Goal: Transaction & Acquisition: Purchase product/service

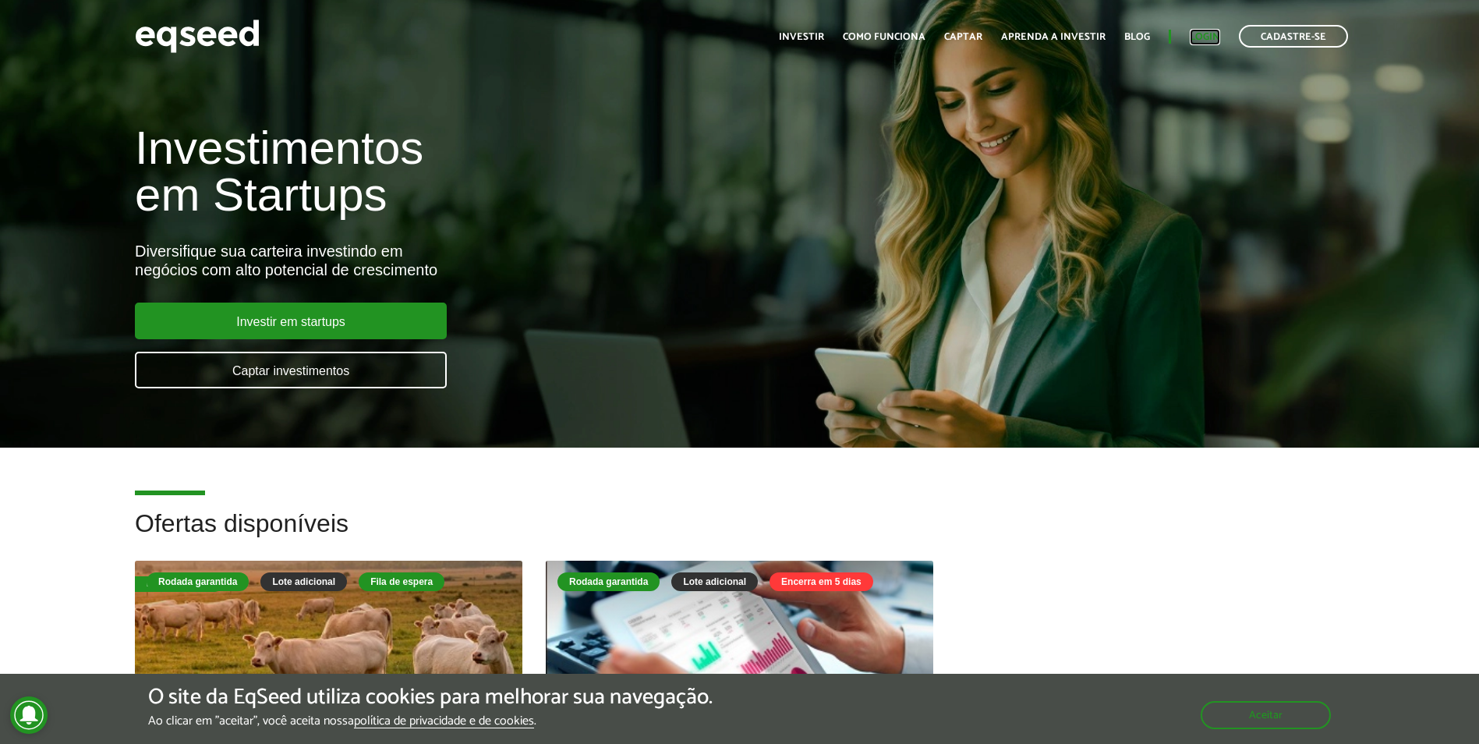
click at [1211, 41] on link "Login" at bounding box center [1205, 37] width 30 height 10
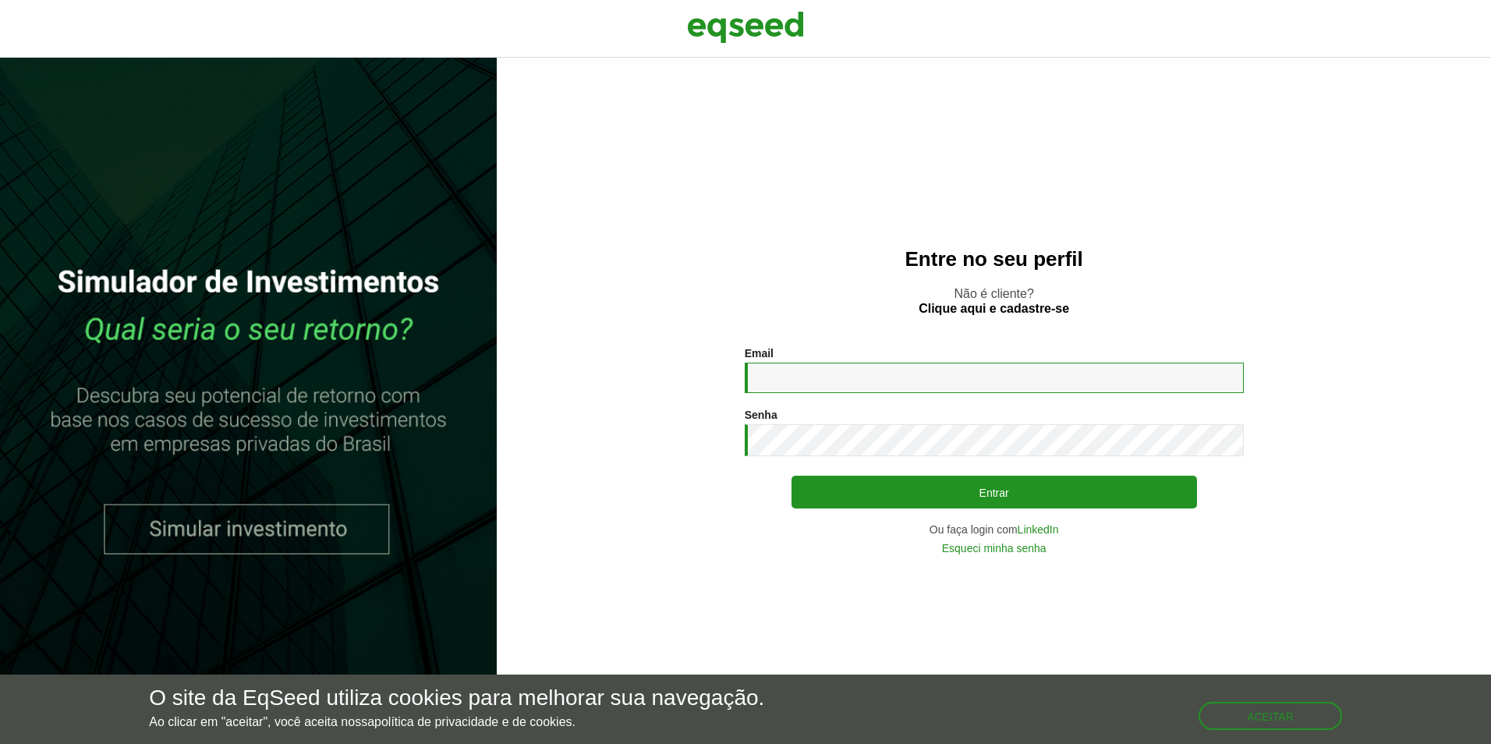
click at [827, 381] on input "Email *" at bounding box center [994, 378] width 499 height 30
type input "**********"
click at [792, 476] on button "Entrar" at bounding box center [995, 492] width 406 height 33
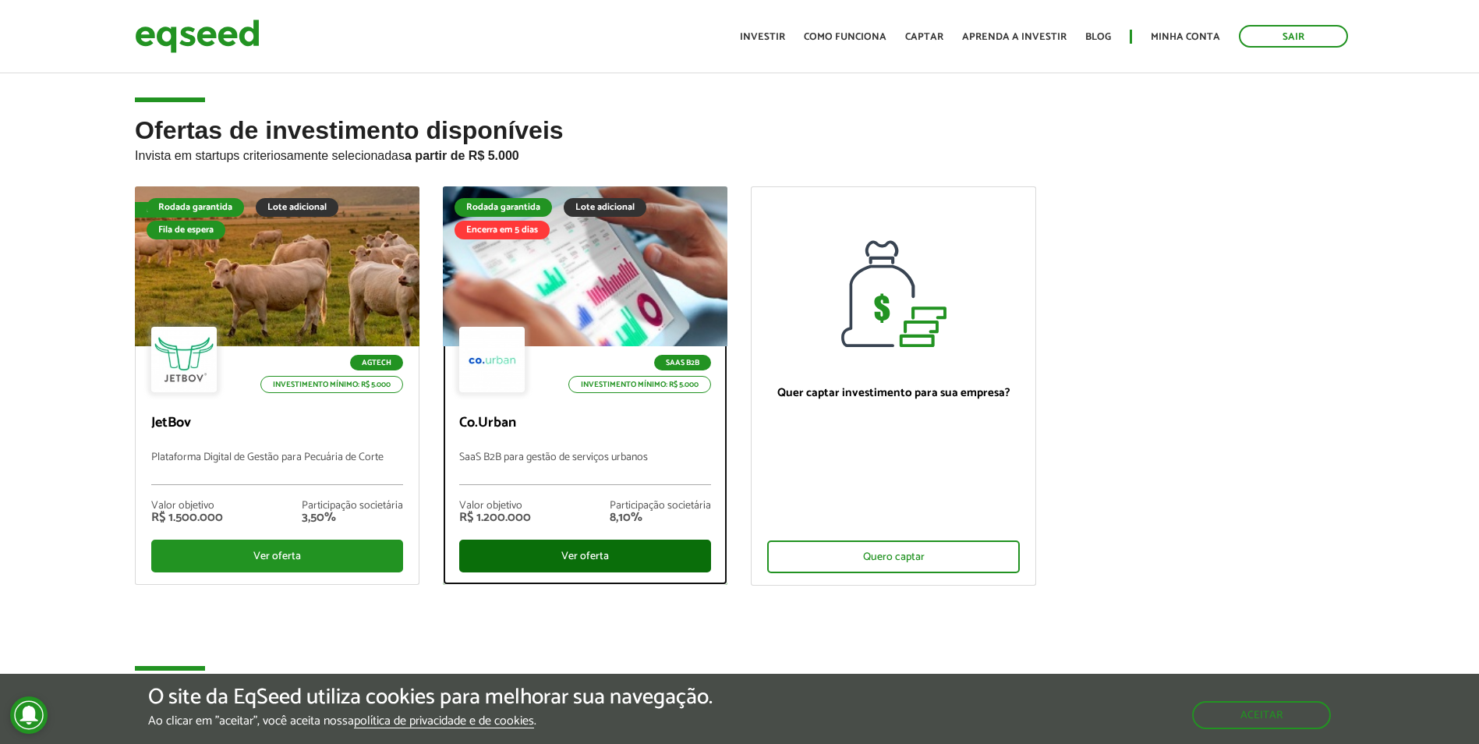
click at [584, 565] on div "Ver oferta" at bounding box center [585, 556] width 252 height 33
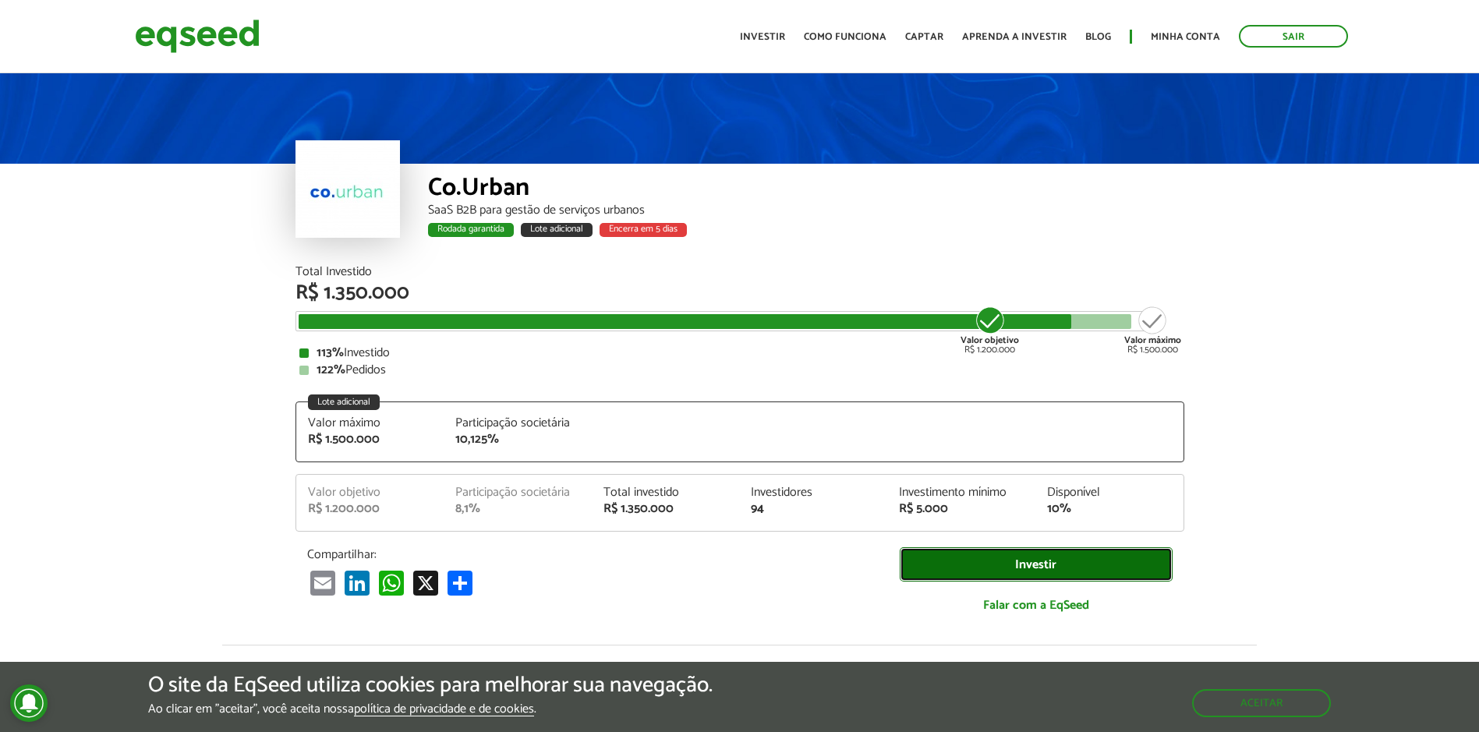
click at [1043, 562] on link "Investir" at bounding box center [1036, 564] width 273 height 35
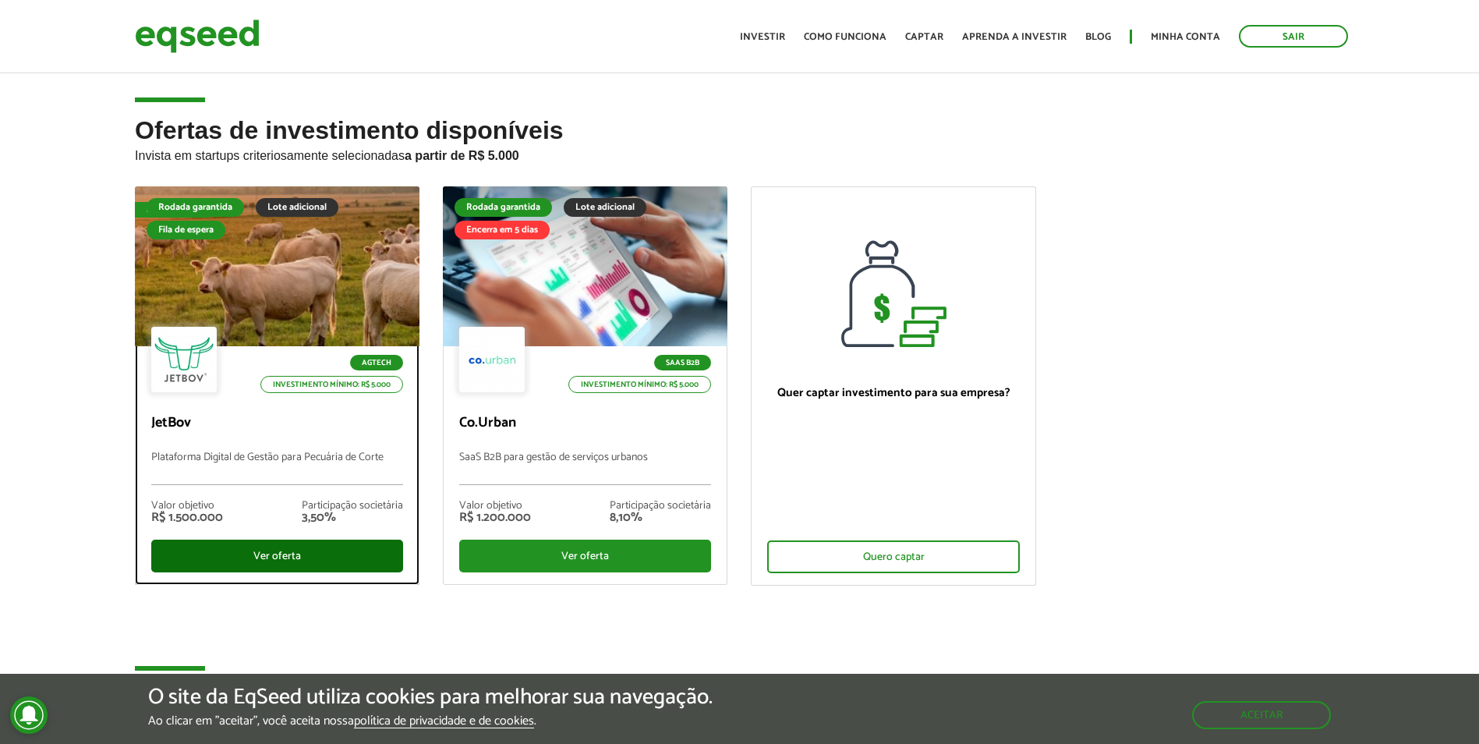
click at [283, 556] on div "Ver oferta" at bounding box center [277, 556] width 252 height 33
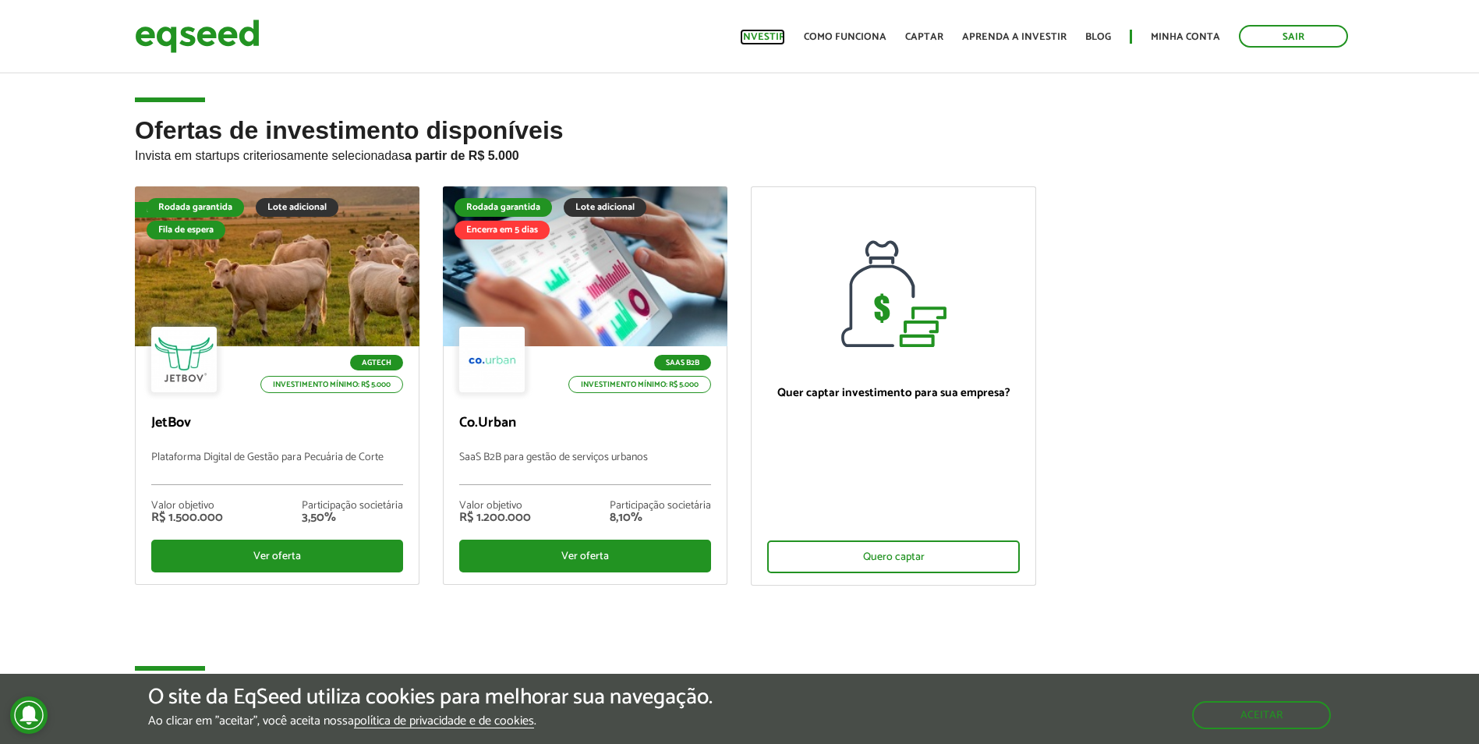
click at [776, 34] on link "Investir" at bounding box center [762, 37] width 45 height 10
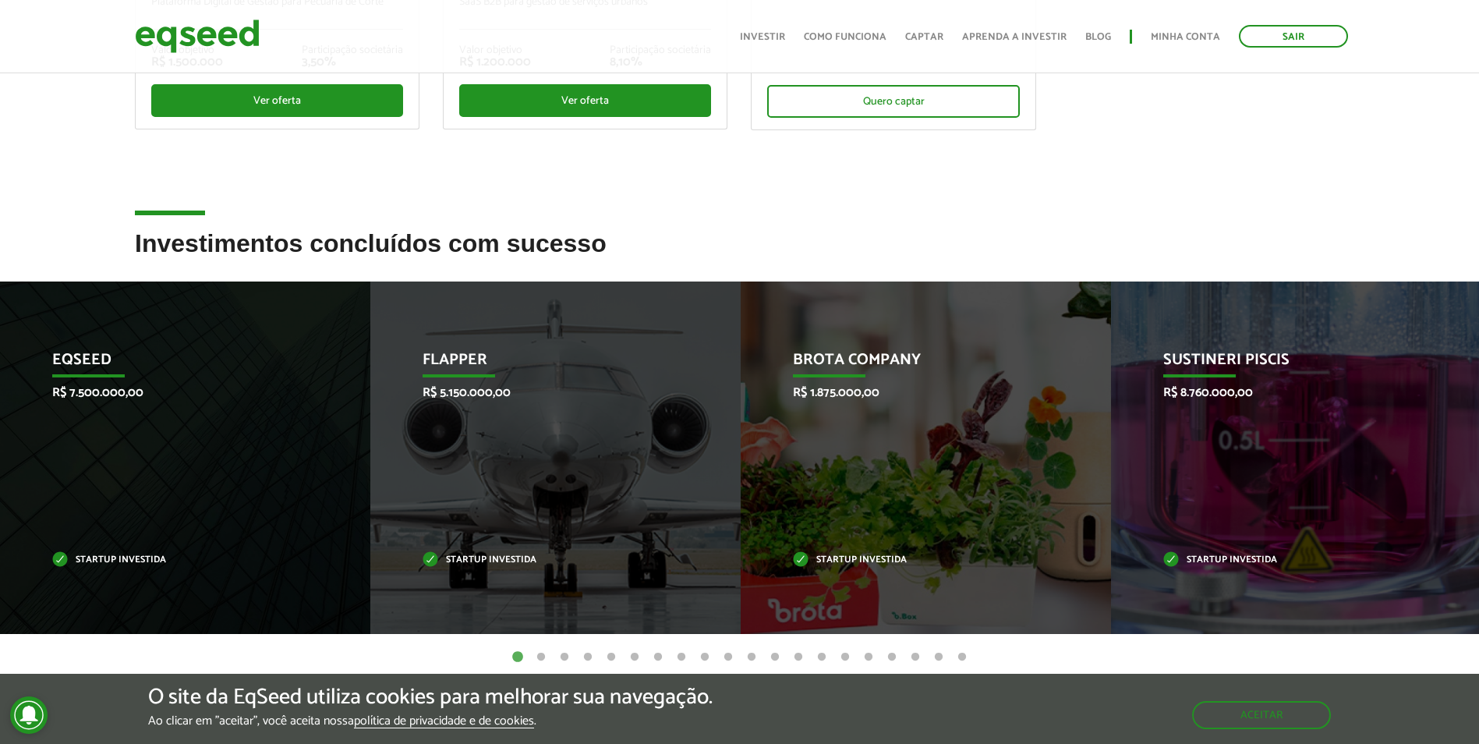
scroll to position [602, 0]
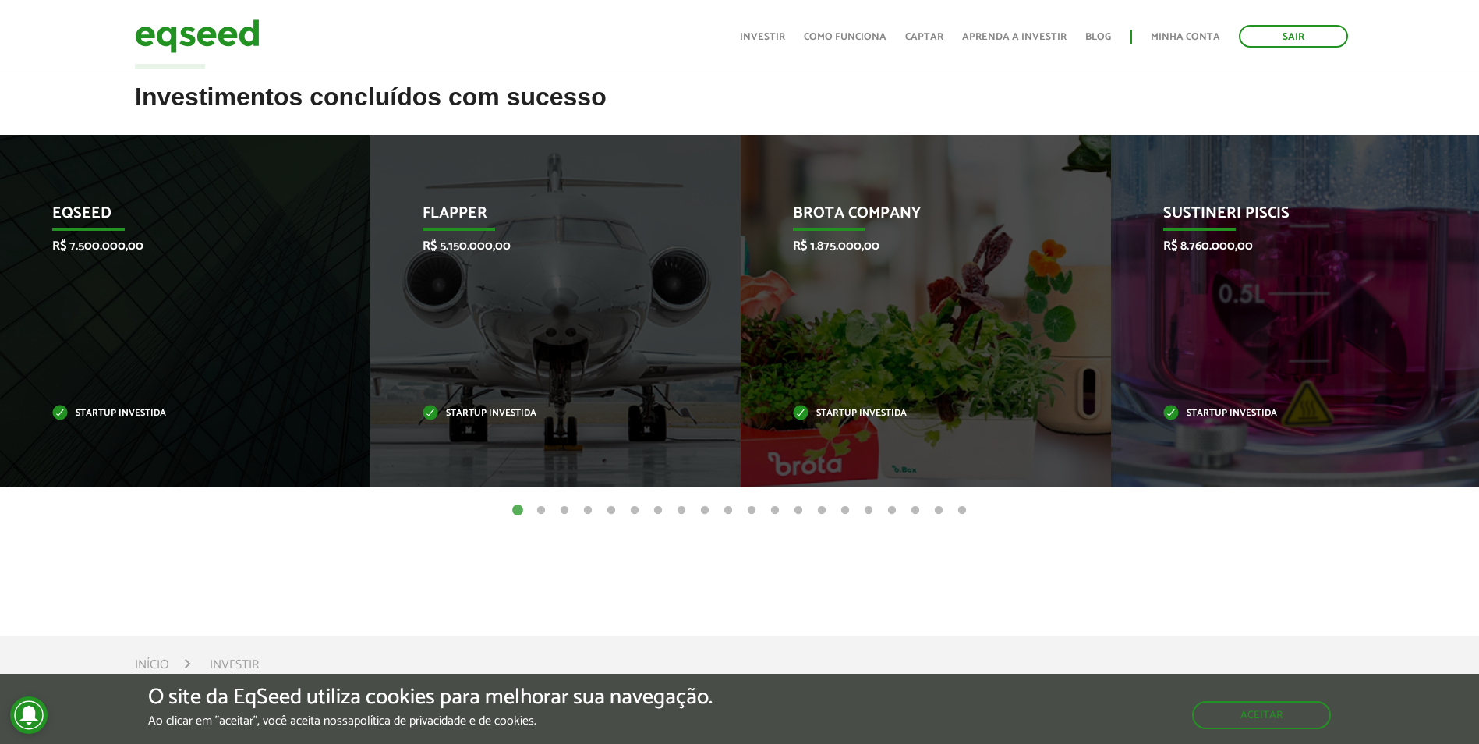
click at [539, 512] on button "2" at bounding box center [541, 511] width 16 height 16
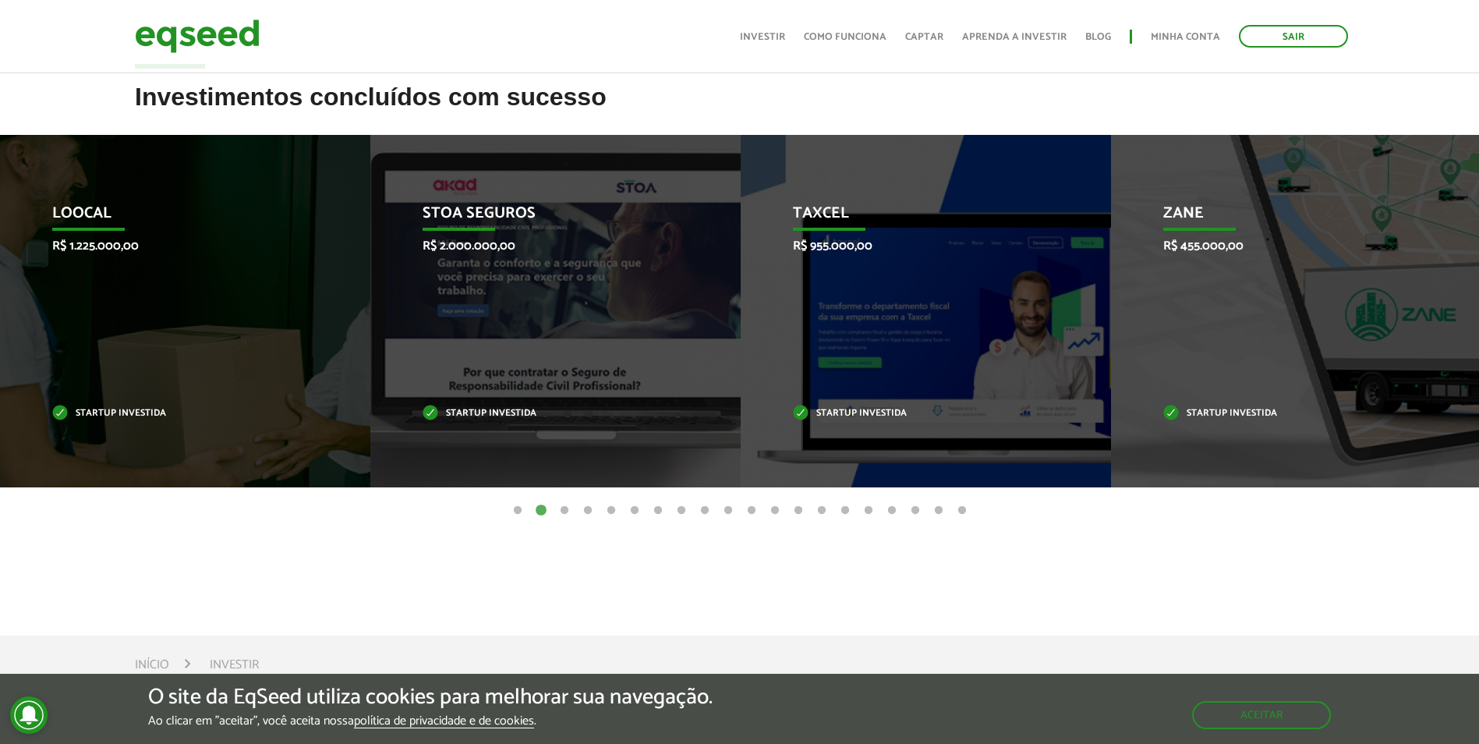
click at [565, 506] on button "3" at bounding box center [565, 511] width 16 height 16
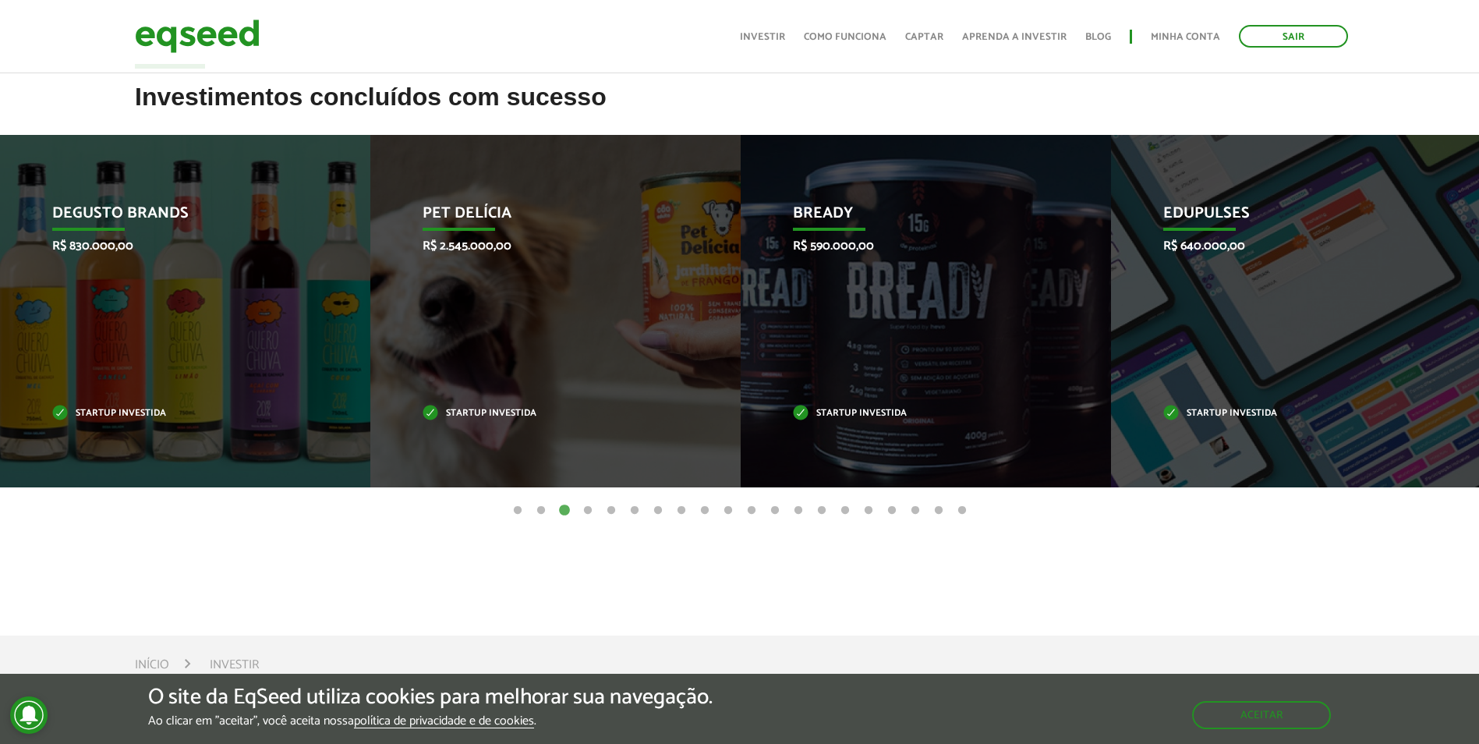
click at [589, 514] on button "4" at bounding box center [588, 511] width 16 height 16
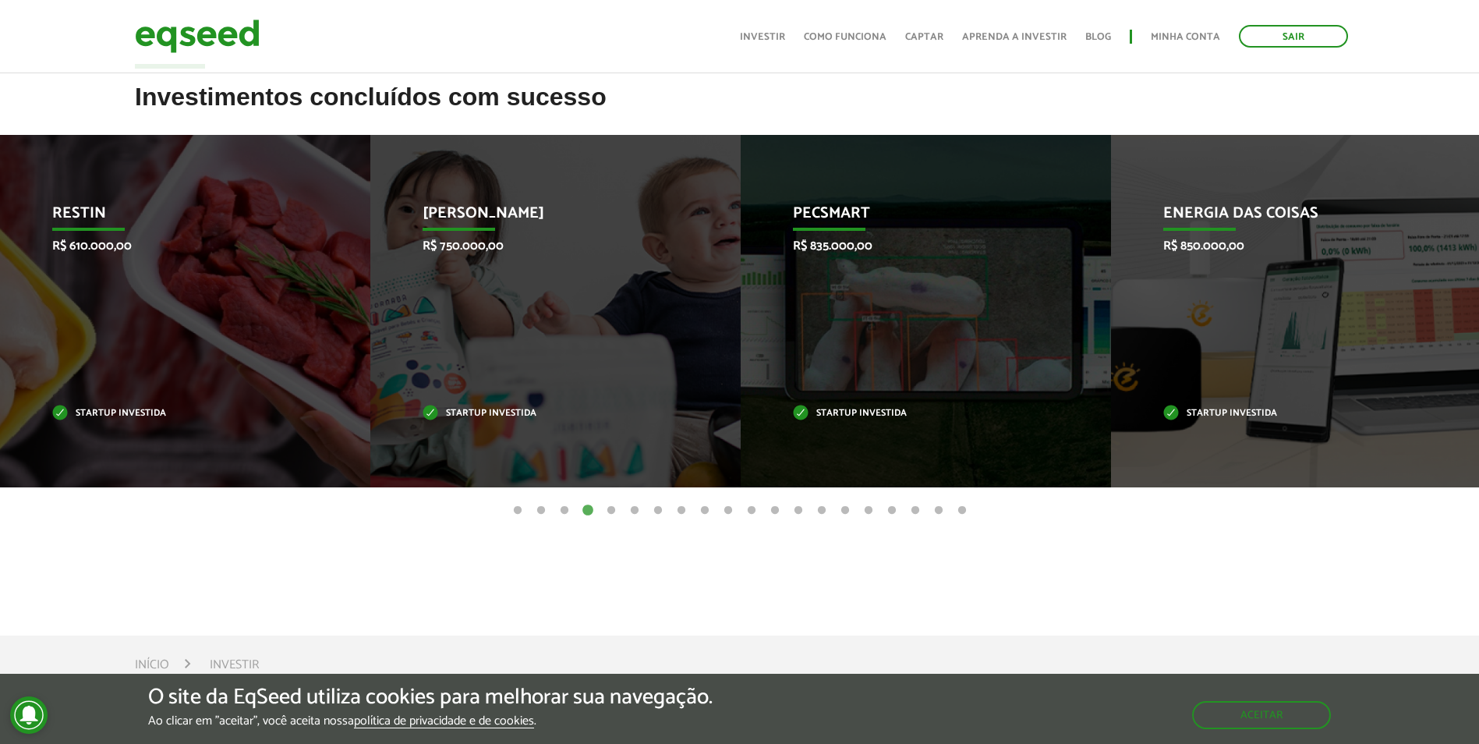
click at [604, 512] on button "5" at bounding box center [612, 511] width 16 height 16
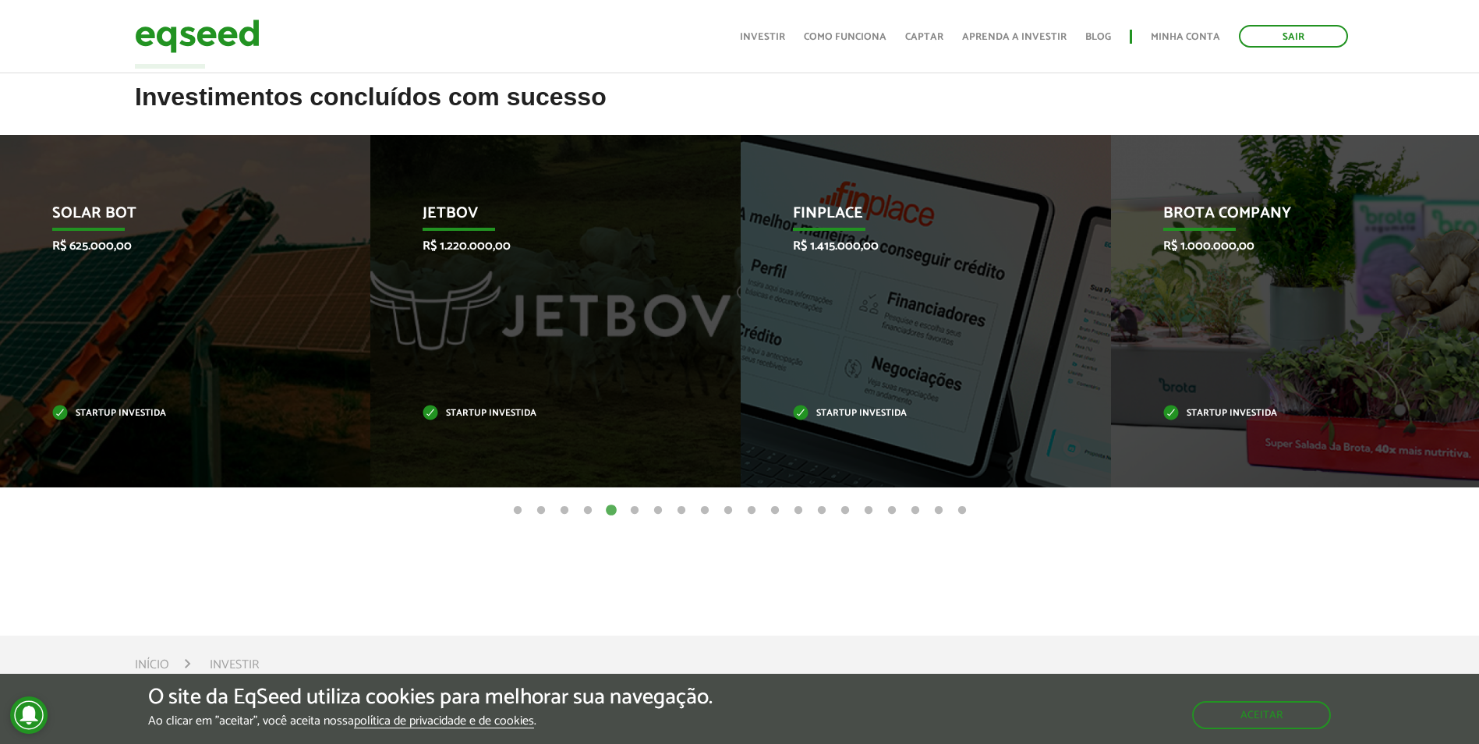
click at [628, 509] on button "6" at bounding box center [635, 511] width 16 height 16
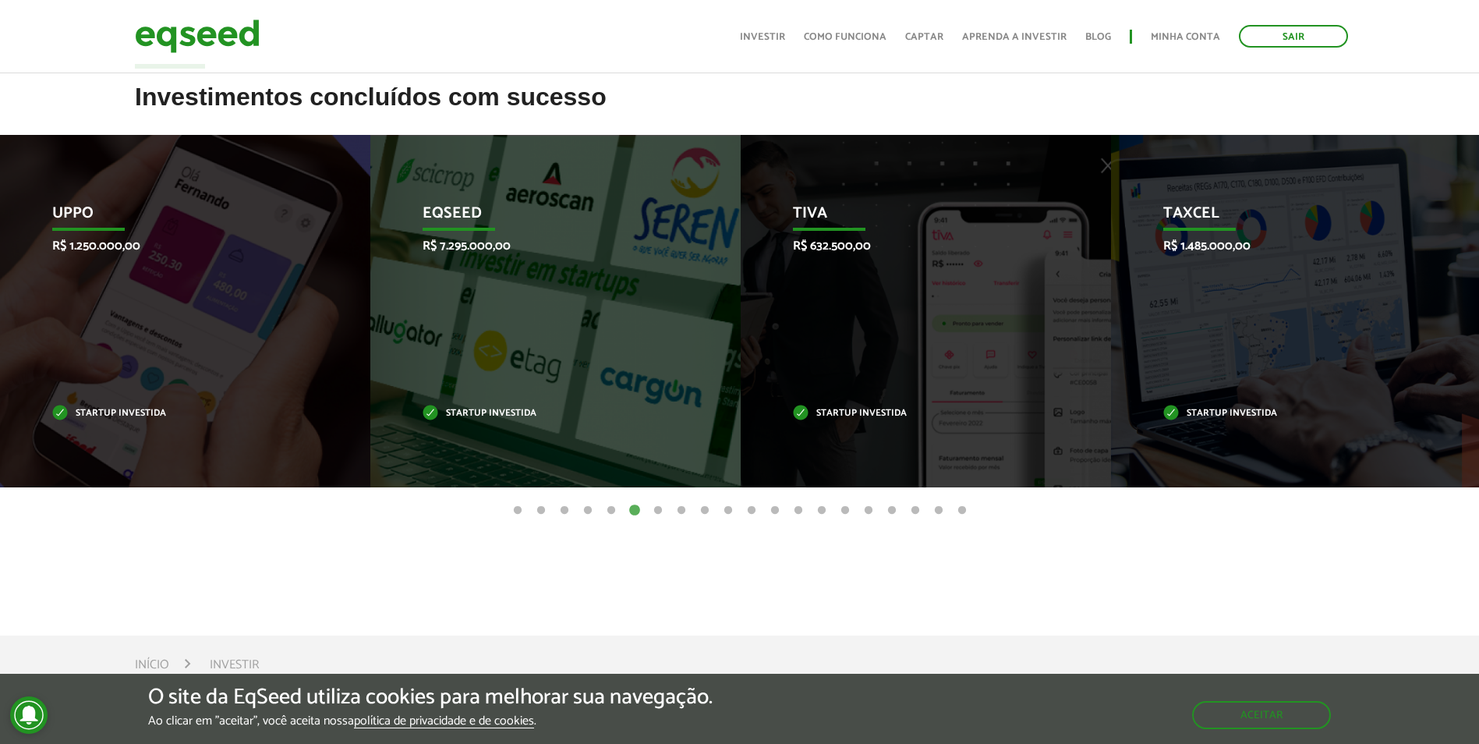
click at [633, 509] on button "6" at bounding box center [635, 511] width 16 height 16
click at [661, 510] on button "7" at bounding box center [658, 511] width 16 height 16
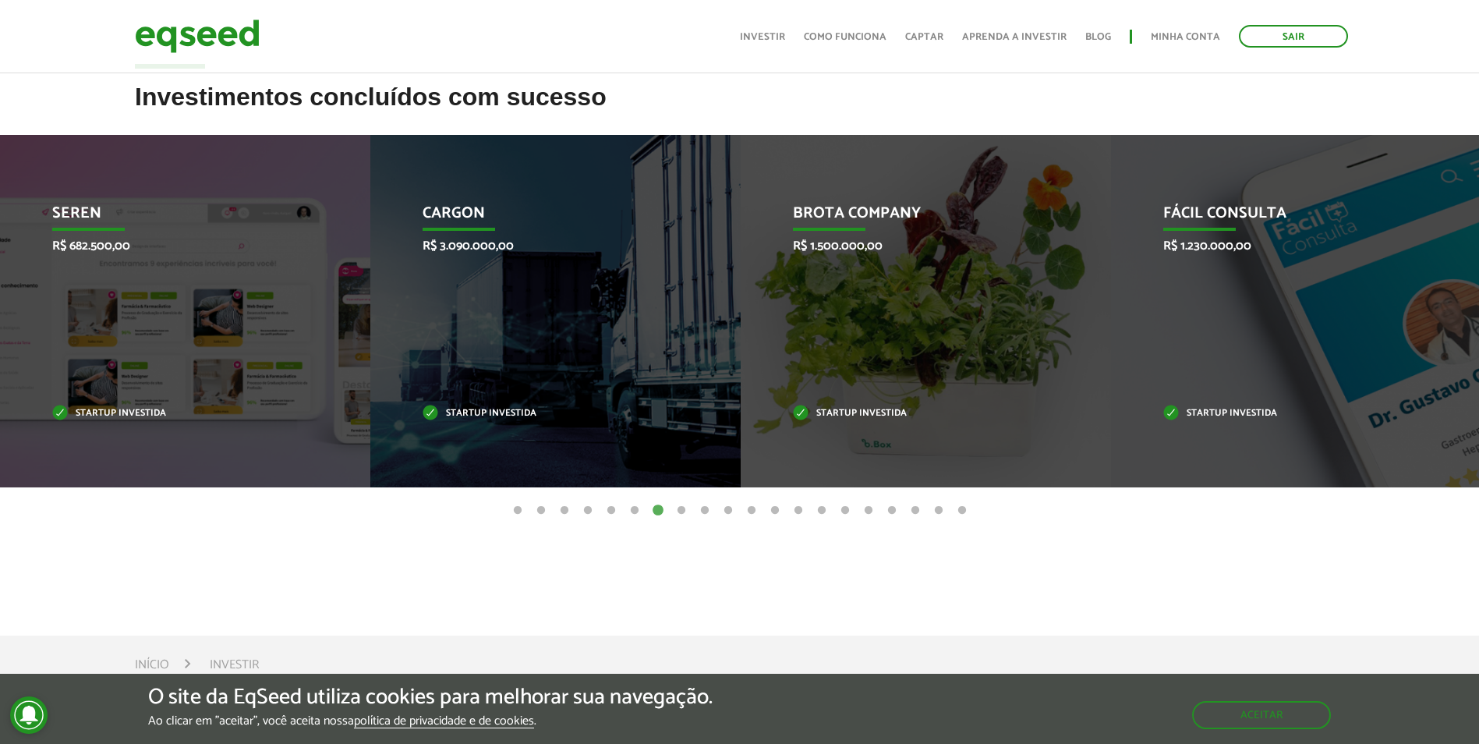
click at [679, 511] on button "8" at bounding box center [682, 511] width 16 height 16
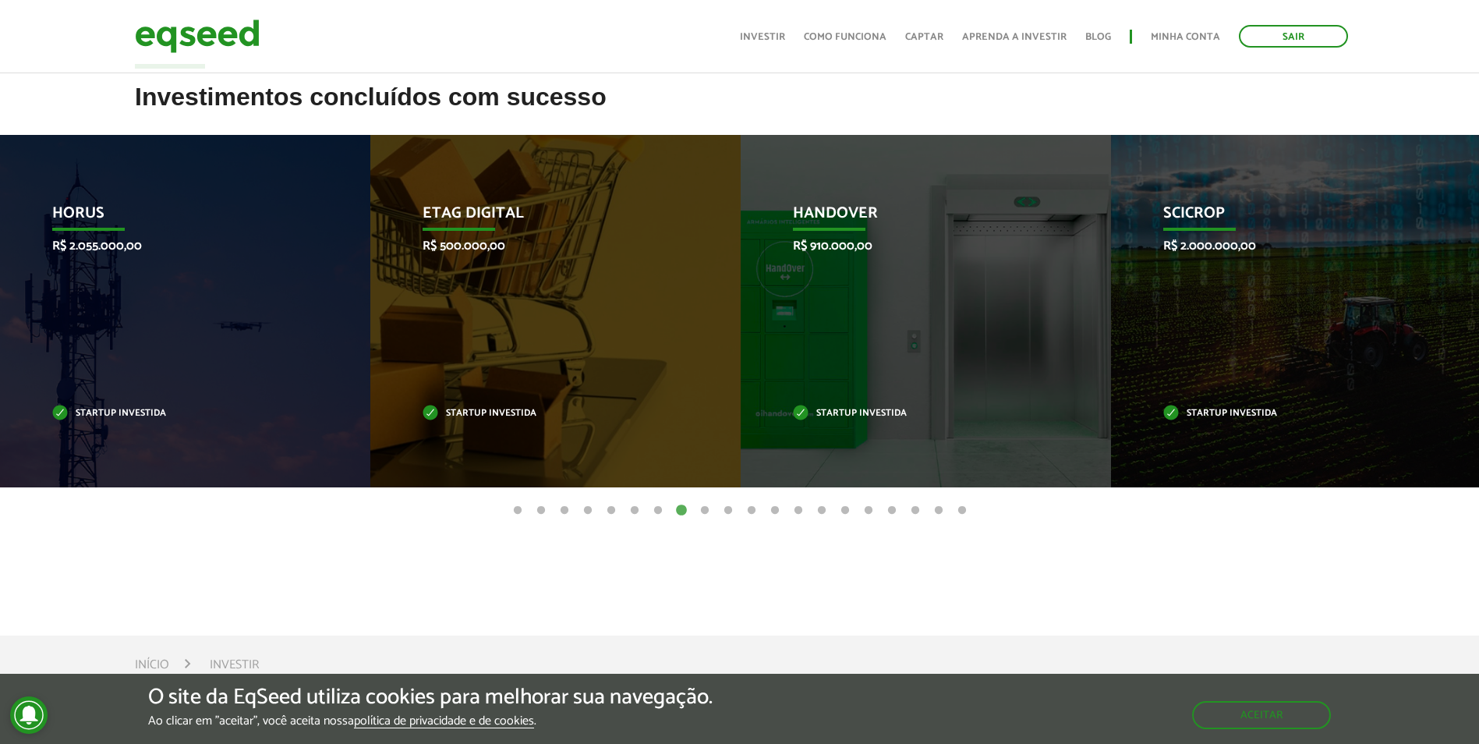
click at [705, 508] on button "9" at bounding box center [705, 511] width 16 height 16
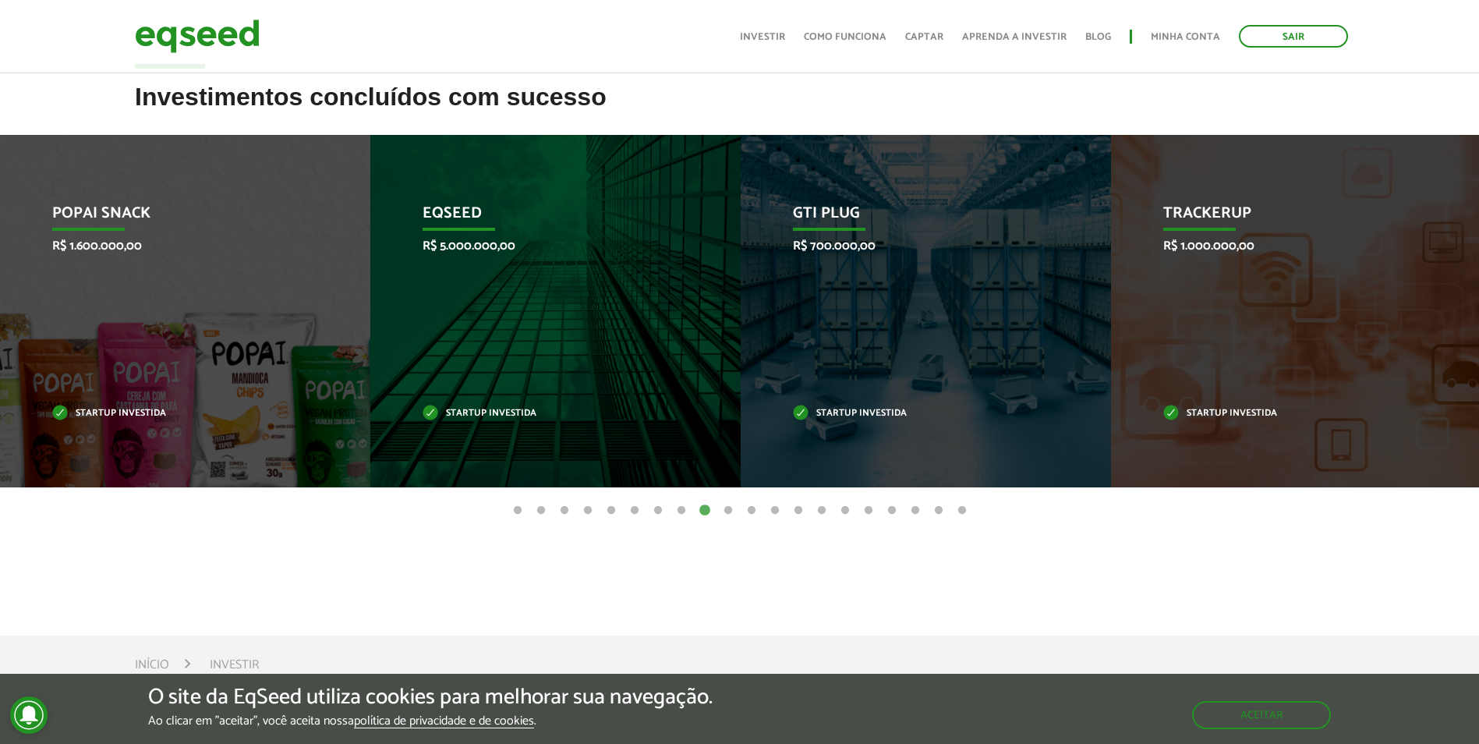
click at [731, 511] on button "10" at bounding box center [729, 511] width 16 height 16
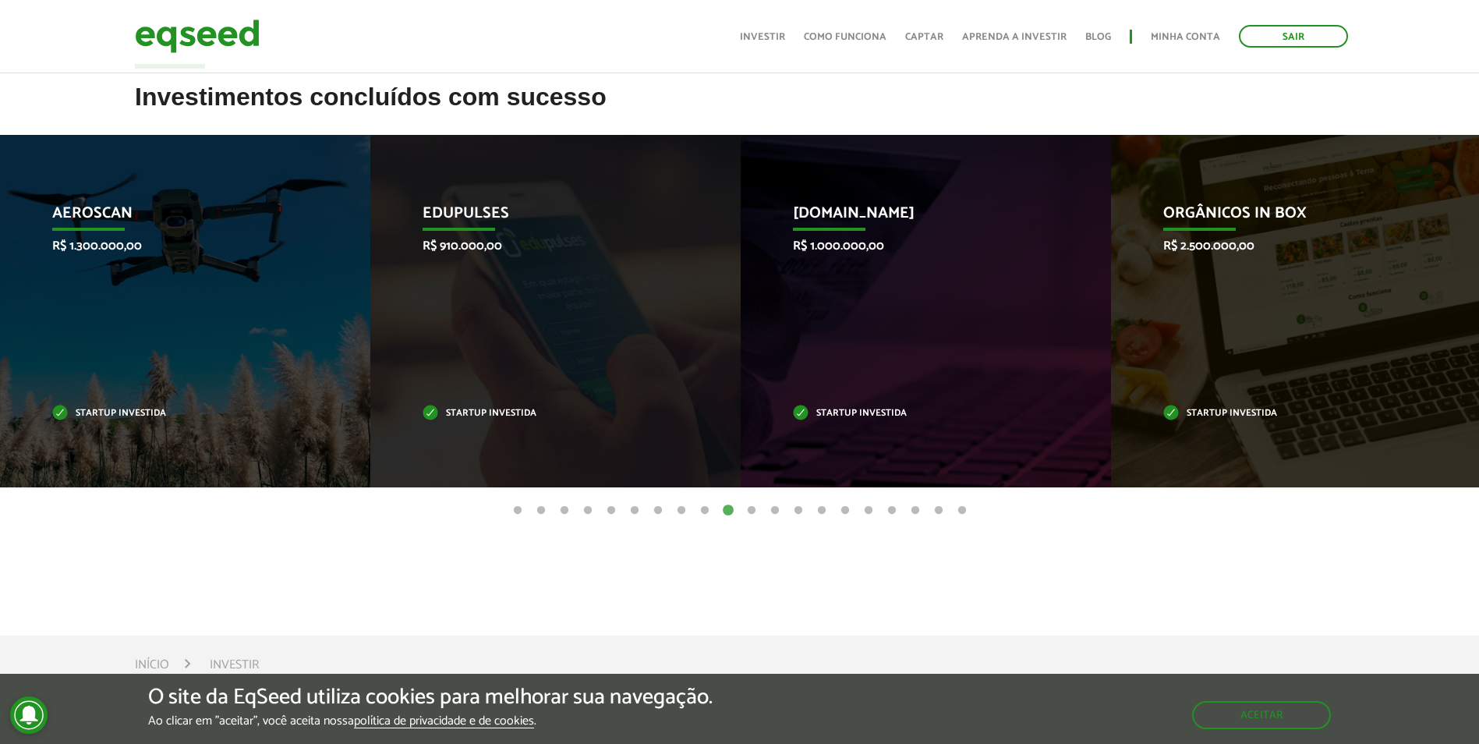
click at [748, 509] on button "11" at bounding box center [752, 511] width 16 height 16
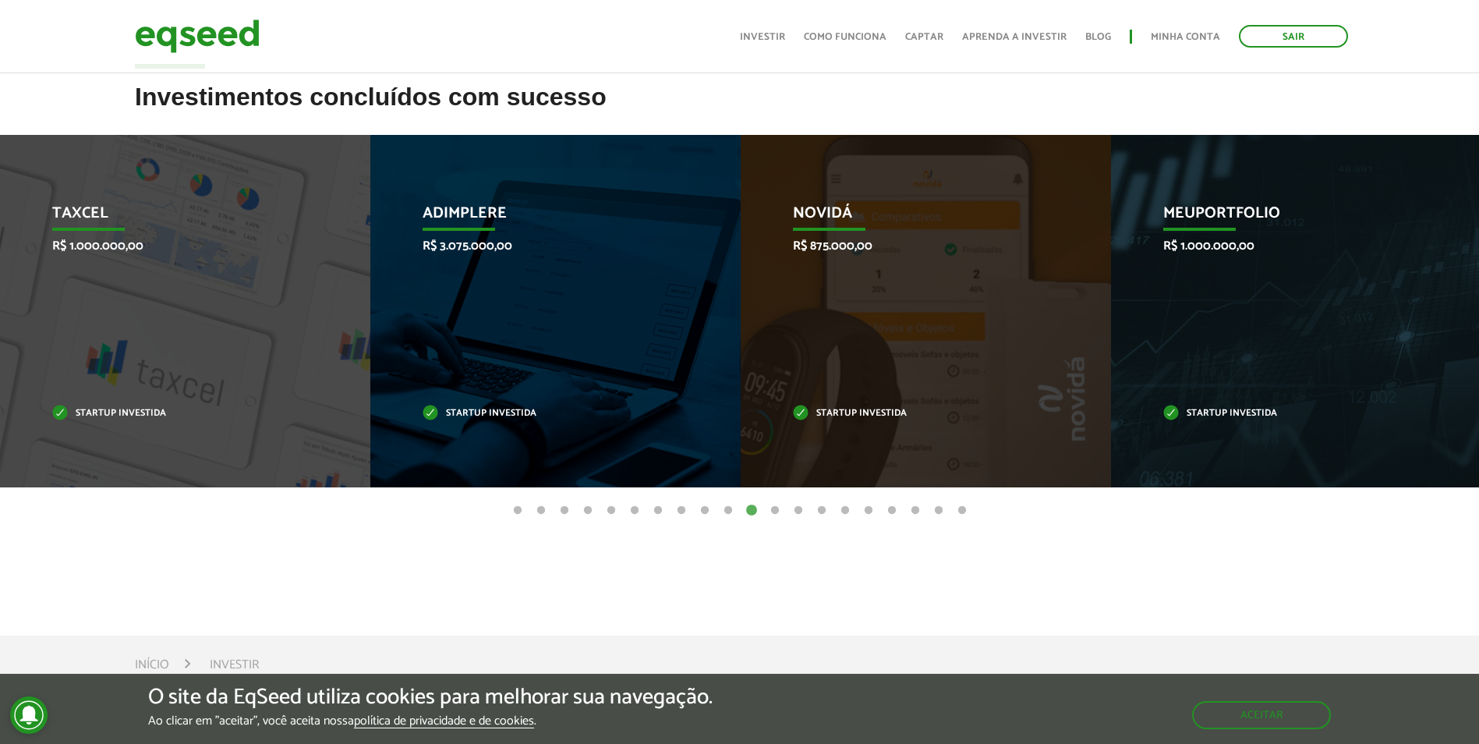
click at [772, 514] on button "12" at bounding box center [775, 511] width 16 height 16
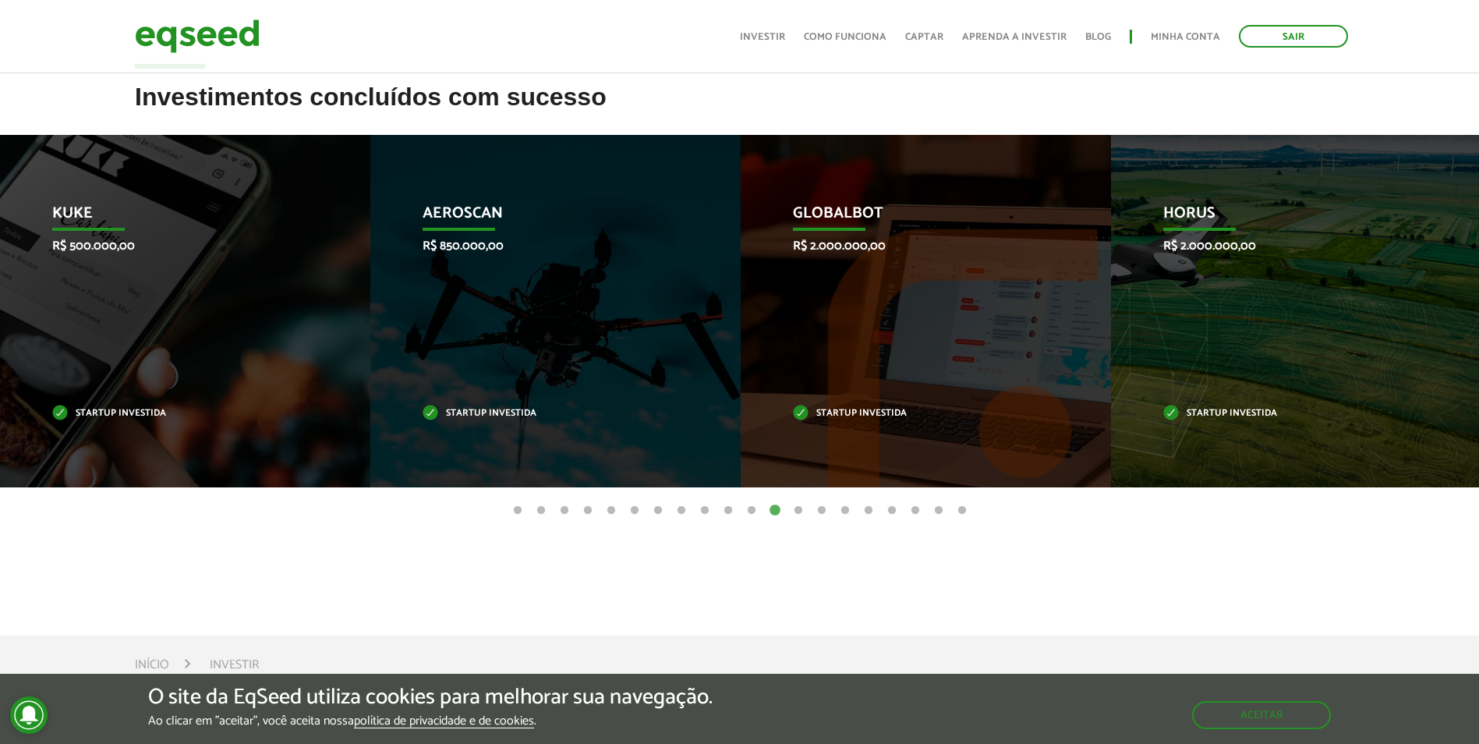
click at [796, 510] on button "13" at bounding box center [799, 511] width 16 height 16
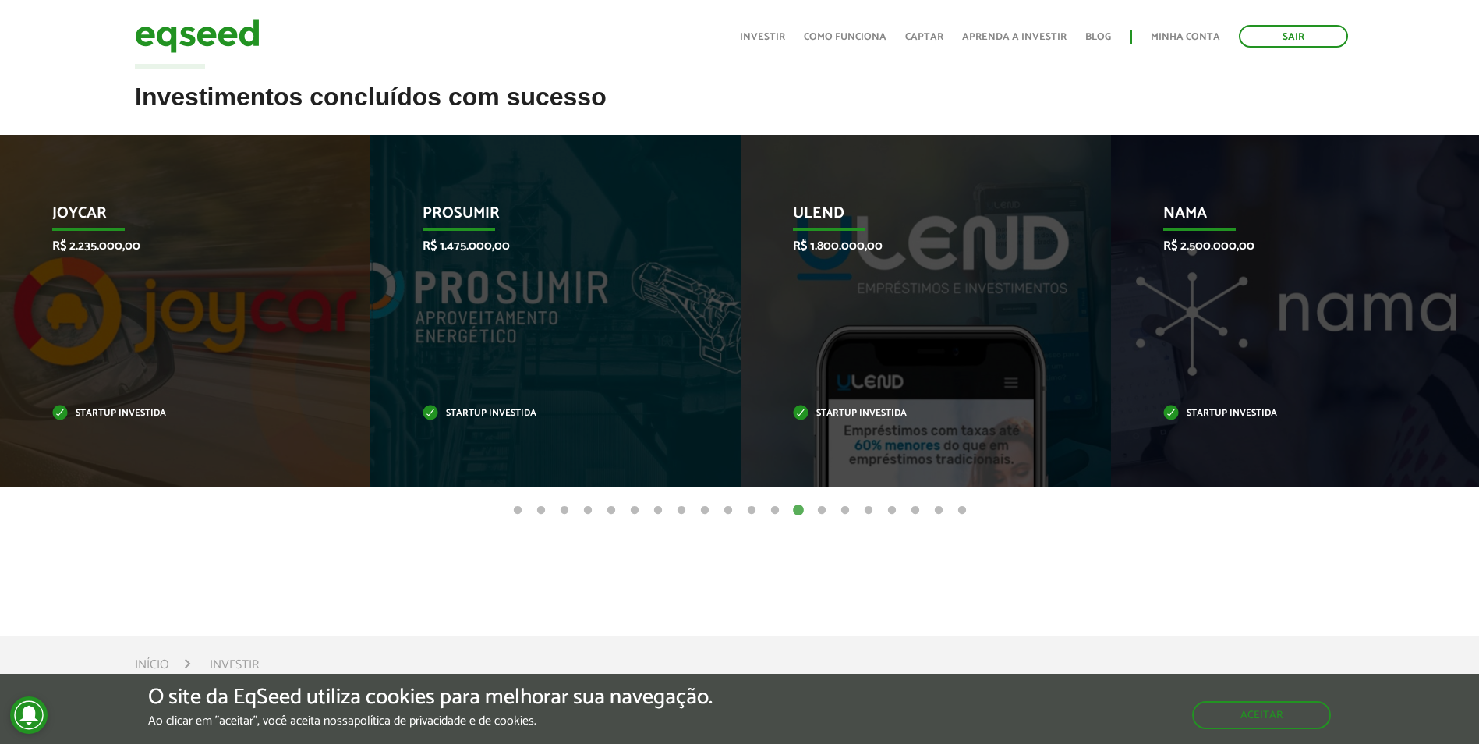
click at [821, 510] on button "14" at bounding box center [822, 511] width 16 height 16
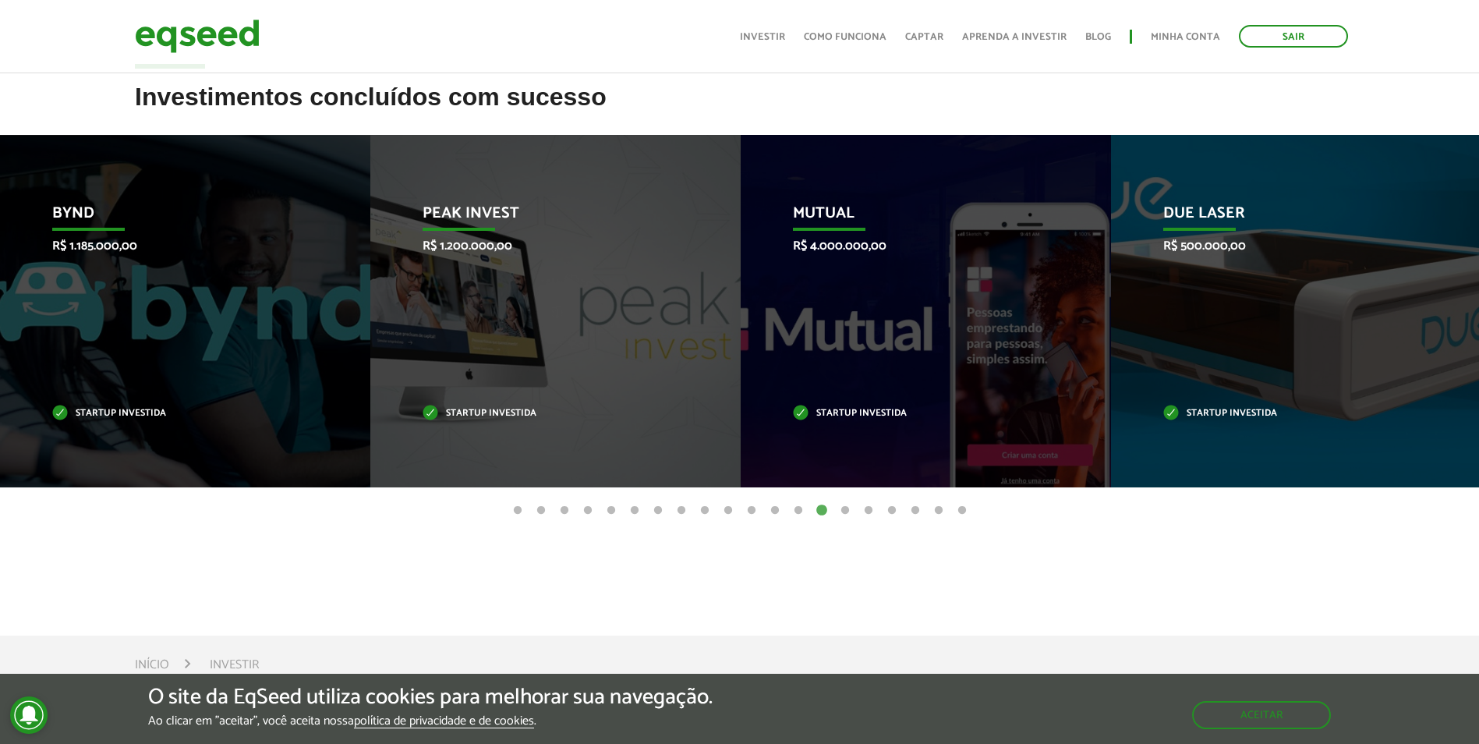
click at [845, 510] on button "15" at bounding box center [846, 511] width 16 height 16
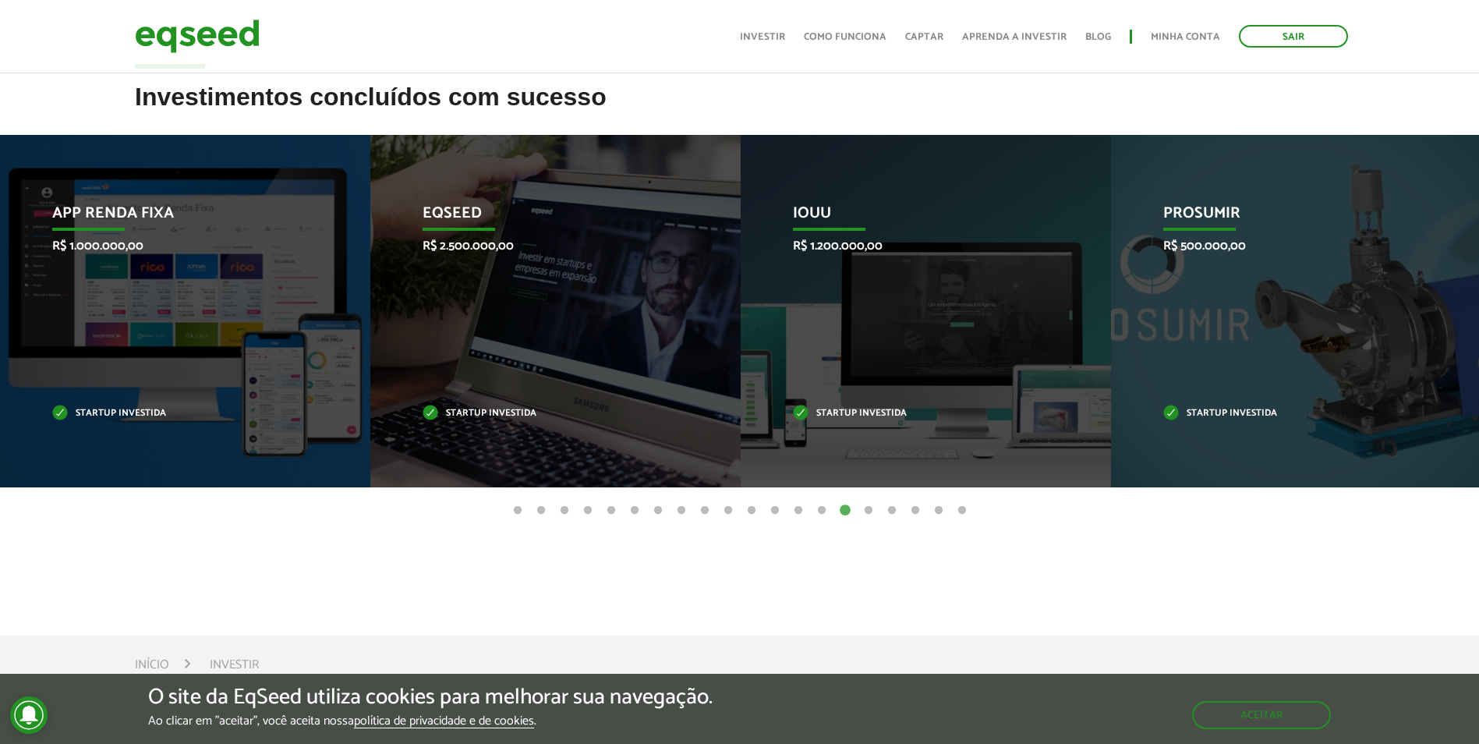
click at [869, 512] on button "16" at bounding box center [869, 511] width 16 height 16
